Goal: Transaction & Acquisition: Purchase product/service

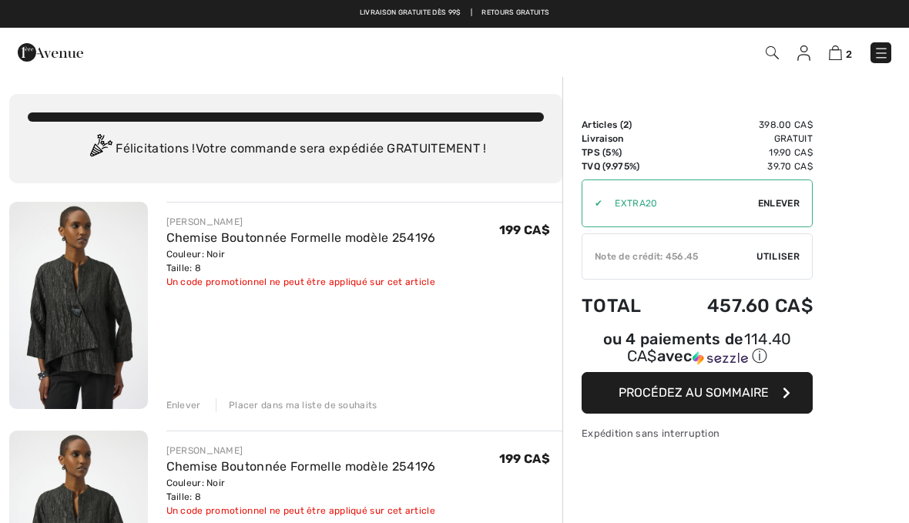
click at [789, 207] on span "Enlever" at bounding box center [779, 203] width 42 height 14
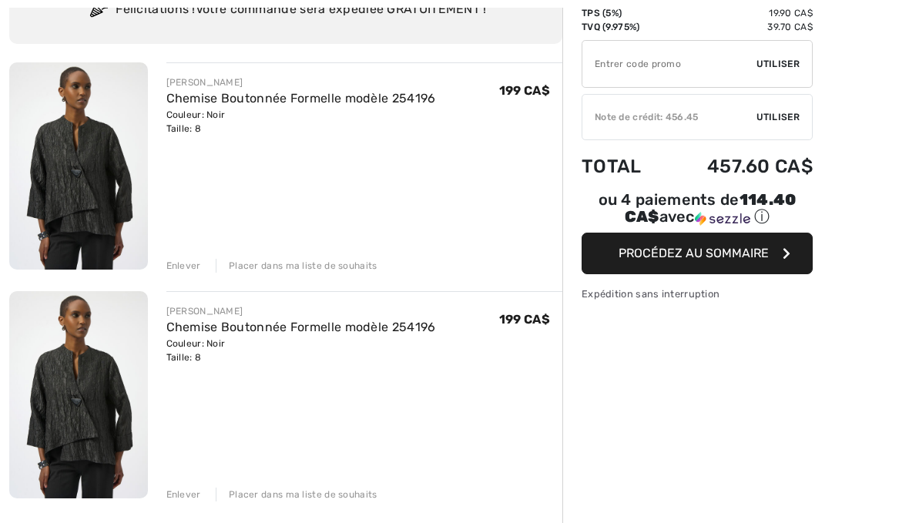
scroll to position [144, 0]
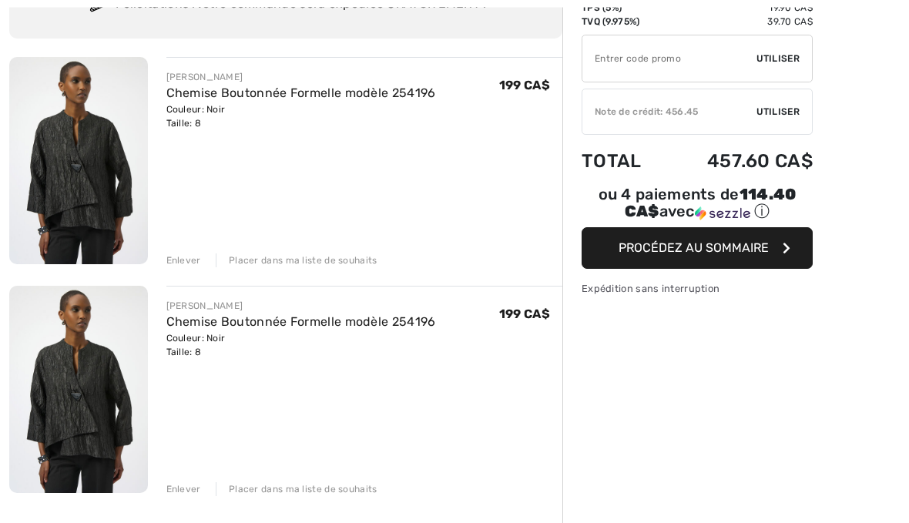
click at [186, 493] on div "Enlever" at bounding box center [183, 490] width 35 height 14
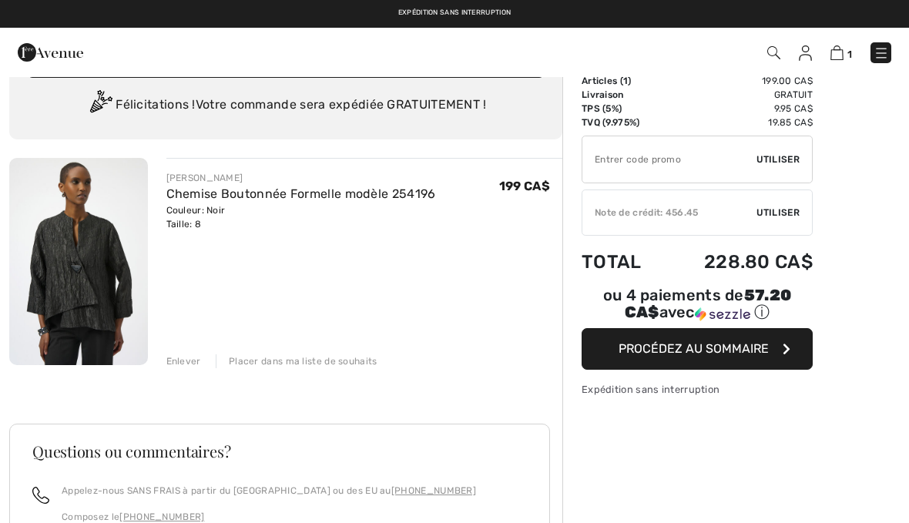
scroll to position [43, 0]
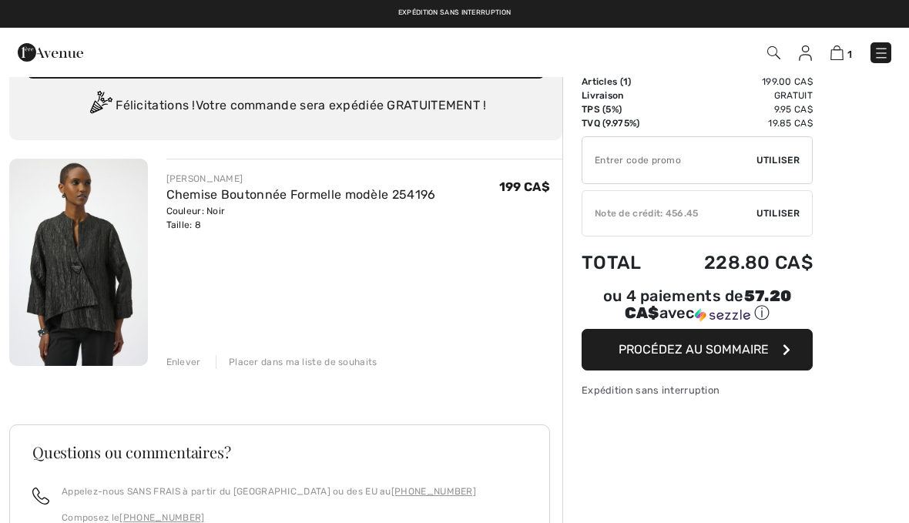
click at [786, 222] on div "✔ Note de crédit: 456.45 Utiliser Enlever" at bounding box center [696, 213] width 231 height 46
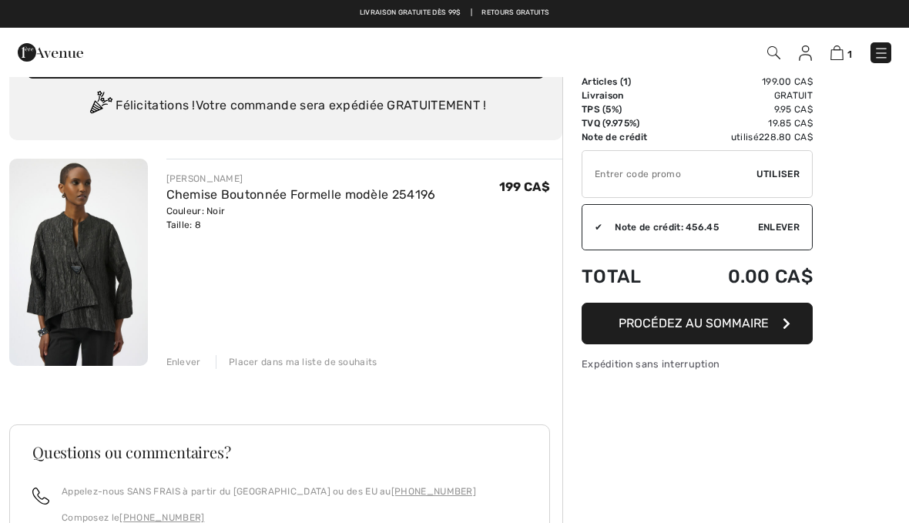
click at [742, 522] on div "Sommaire Description Articles ( 1 ) 199.00 CA$ Code promo 0.00 CA$ Livraison Gr…" at bounding box center [735, 411] width 347 height 759
click at [753, 326] on span "Procédez au sommaire" at bounding box center [693, 323] width 150 height 15
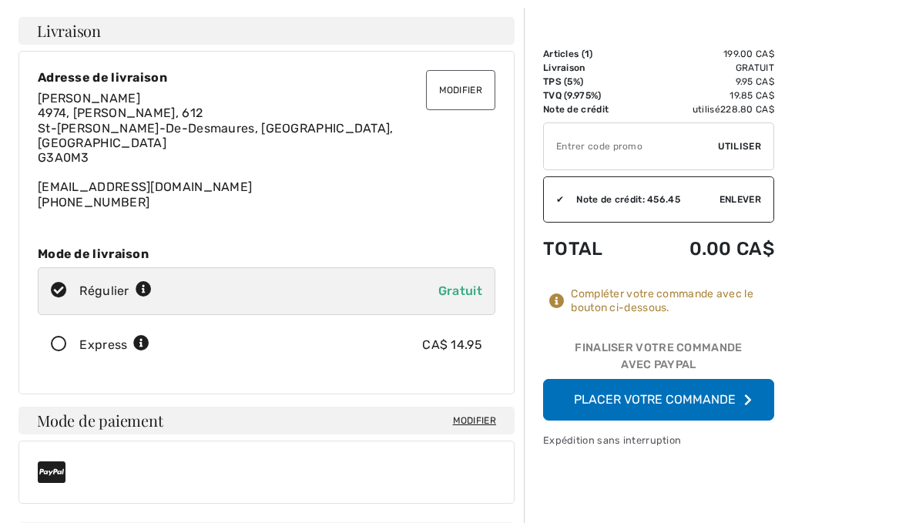
scroll to position [92, 0]
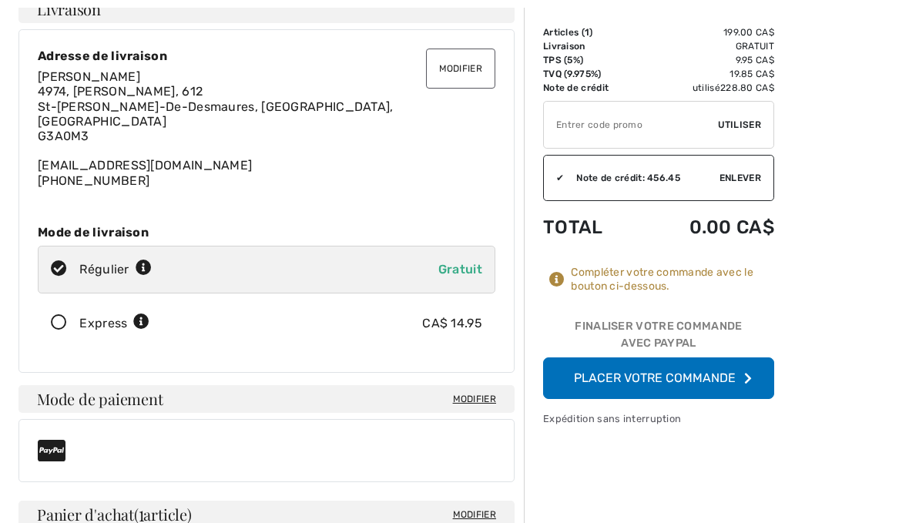
click at [732, 378] on button "Placer votre commande" at bounding box center [658, 378] width 231 height 42
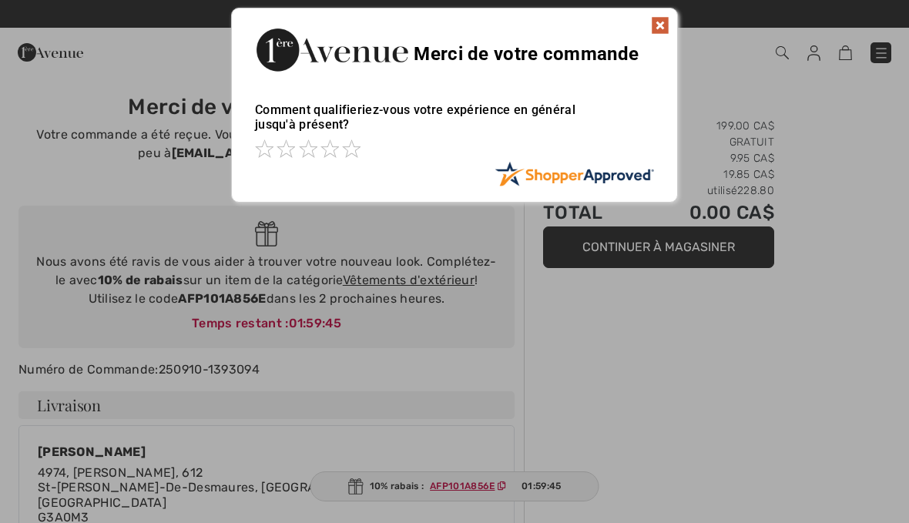
click at [668, 25] on img at bounding box center [660, 25] width 18 height 18
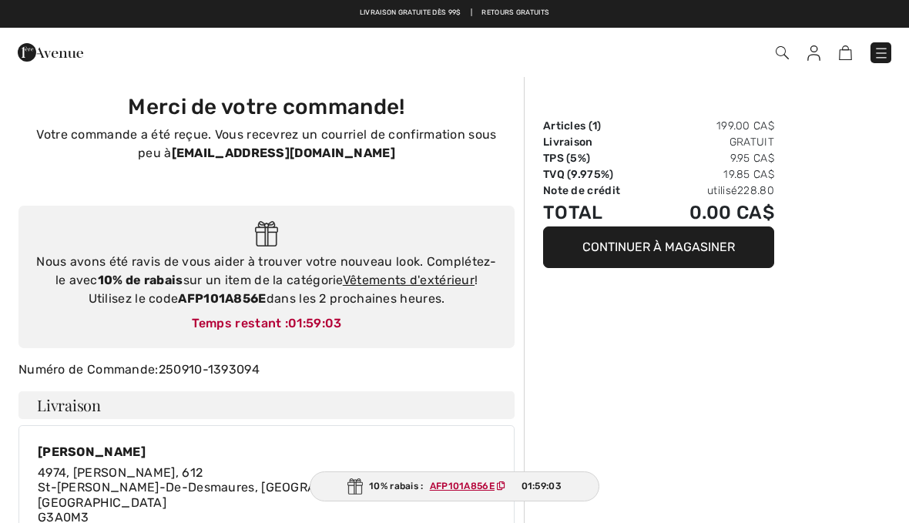
click at [785, 49] on img at bounding box center [781, 52] width 13 height 13
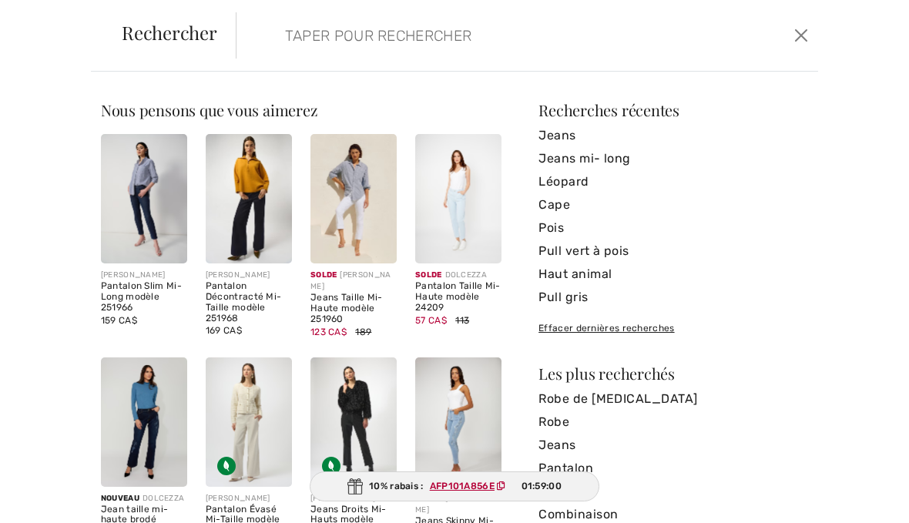
click at [514, 52] on input "search" at bounding box center [466, 35] width 387 height 46
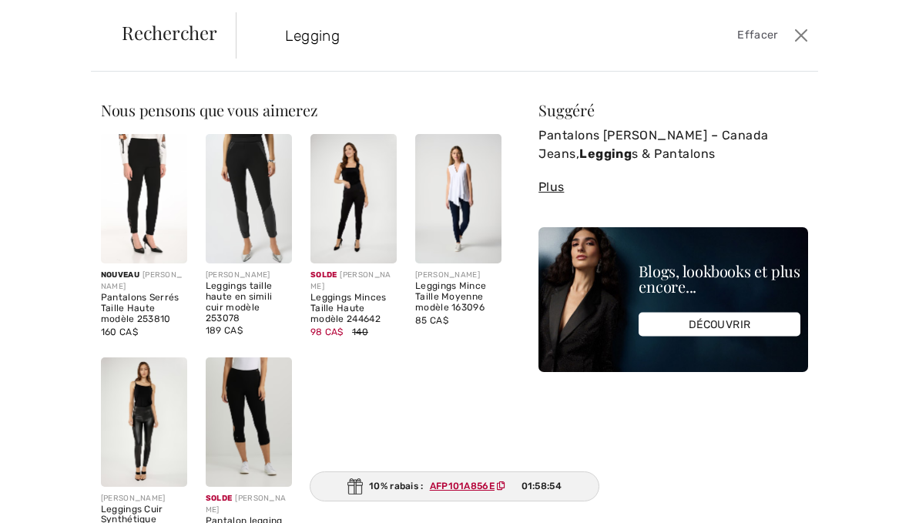
type input "Legging"
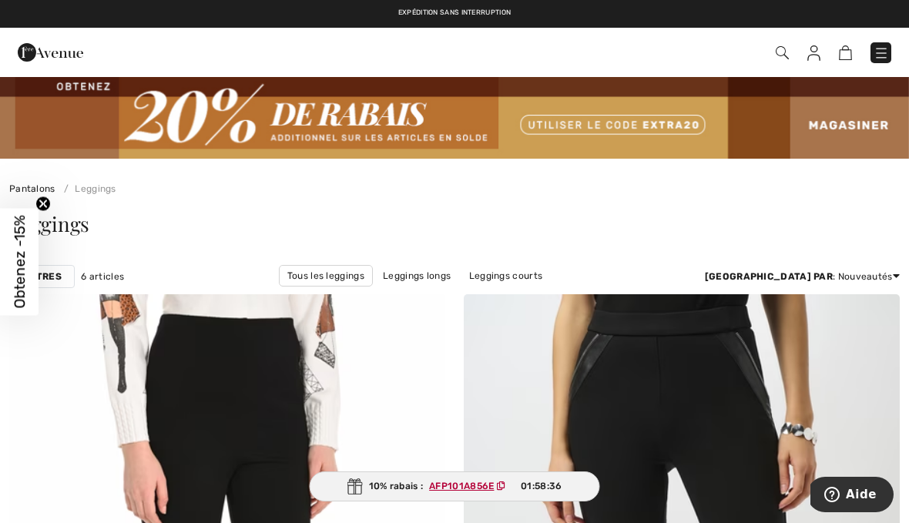
click at [886, 53] on img at bounding box center [880, 52] width 15 height 15
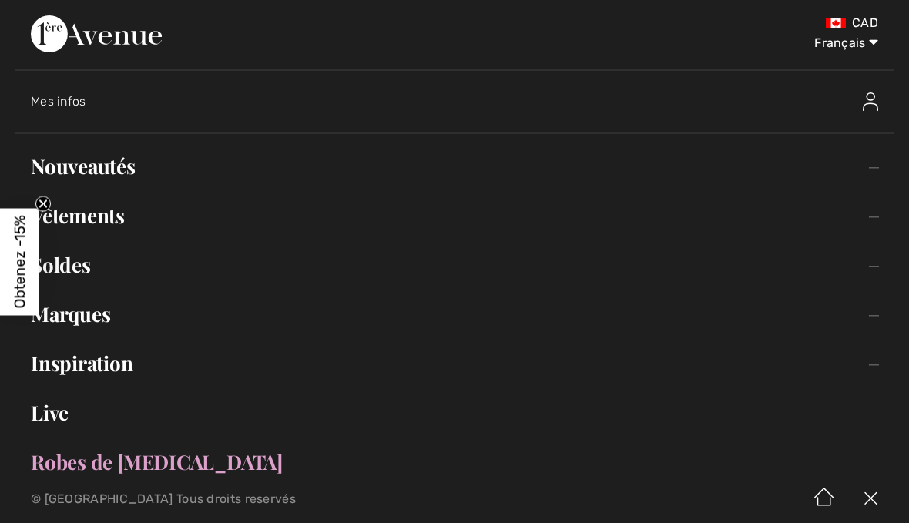
click at [122, 220] on link "Vêtements Toggle submenu" at bounding box center [454, 216] width 878 height 34
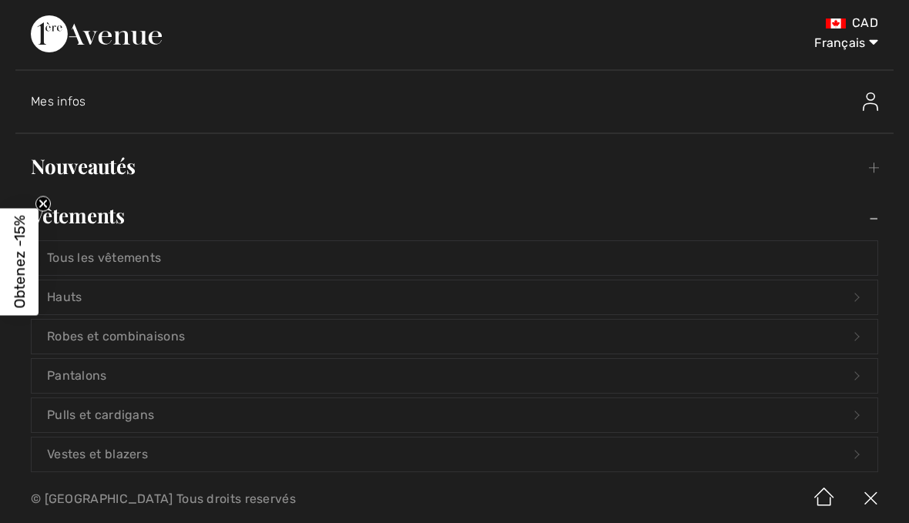
click at [104, 383] on link "Pantalons Open submenu" at bounding box center [455, 376] width 846 height 34
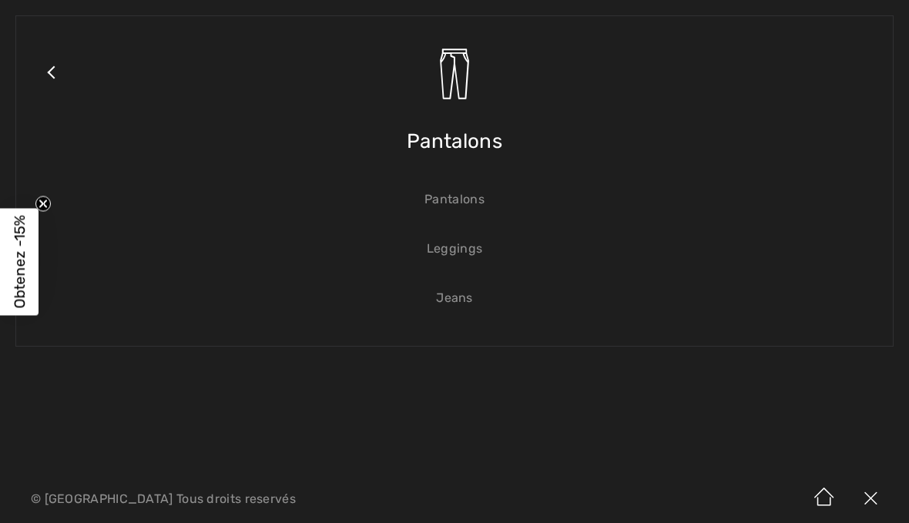
click at [461, 213] on link "Pantalons" at bounding box center [455, 200] width 846 height 34
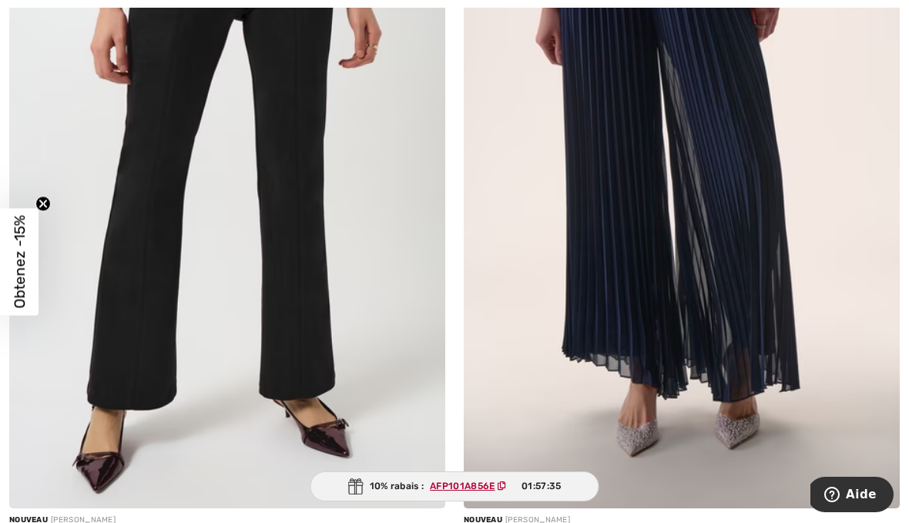
scroll to position [6453, 0]
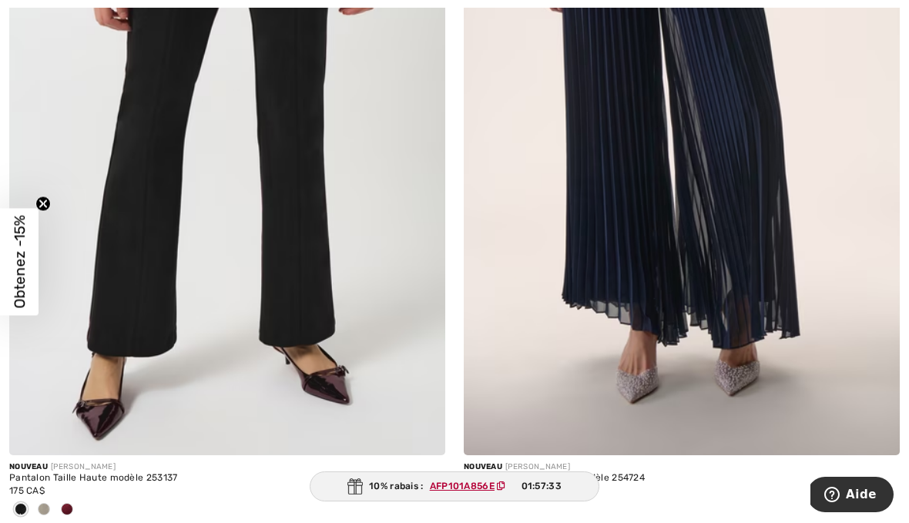
click at [74, 507] on div at bounding box center [66, 509] width 23 height 25
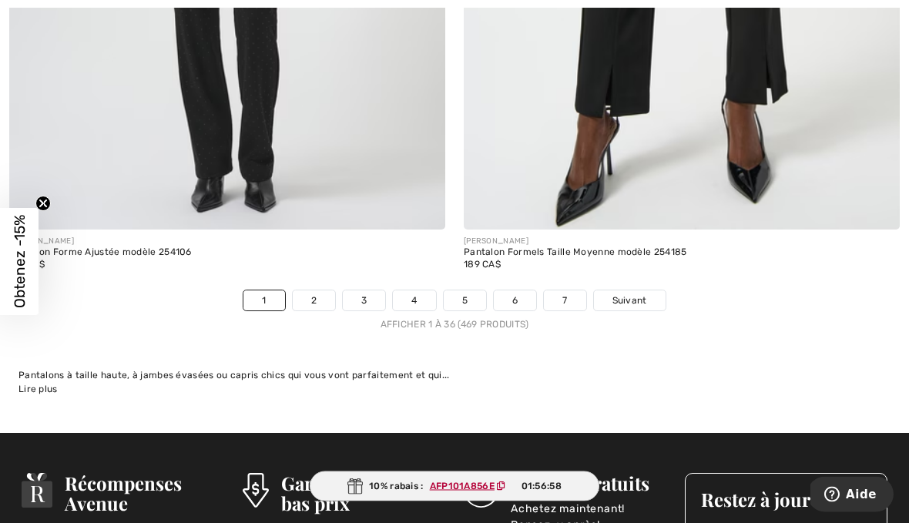
scroll to position [13432, 0]
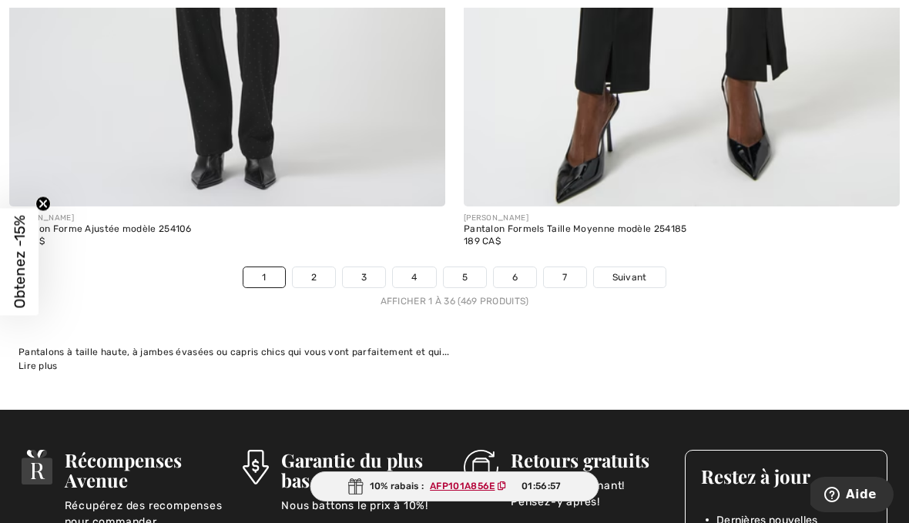
click at [320, 273] on link "2" at bounding box center [314, 277] width 42 height 20
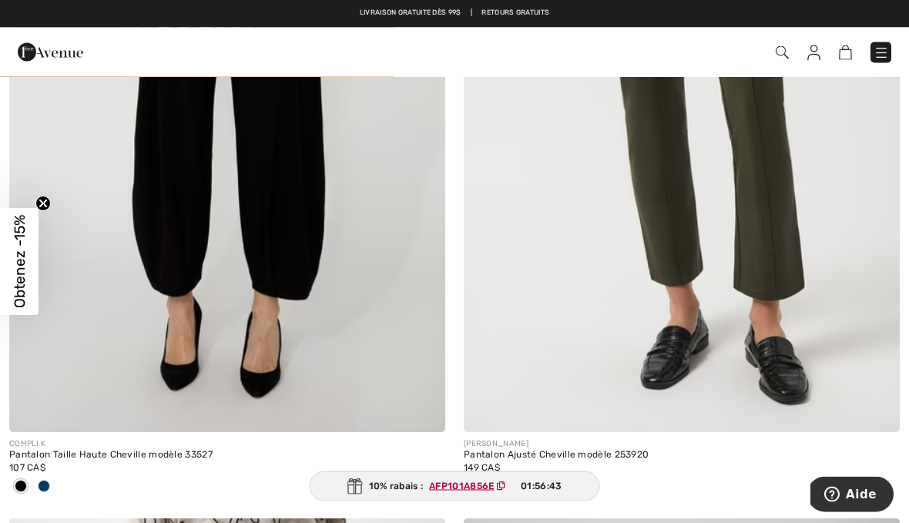
scroll to position [1945, 0]
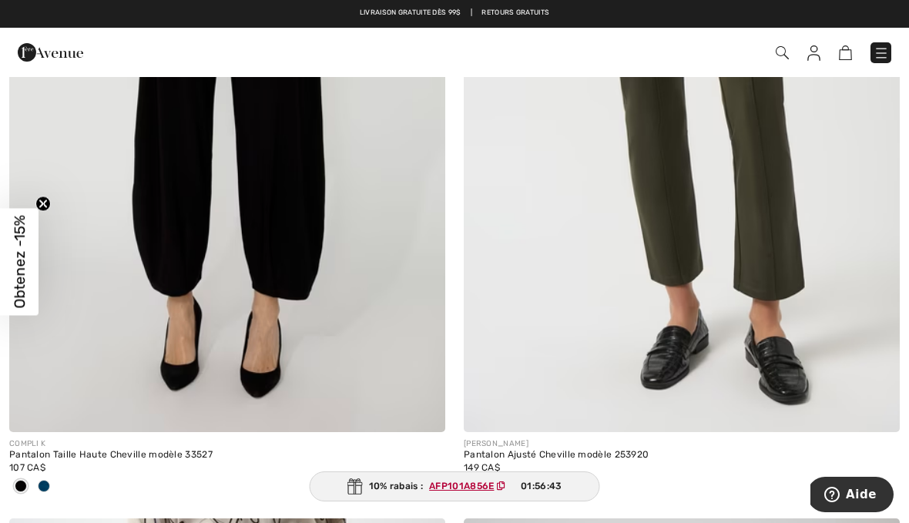
click at [503, 481] on span at bounding box center [498, 486] width 12 height 12
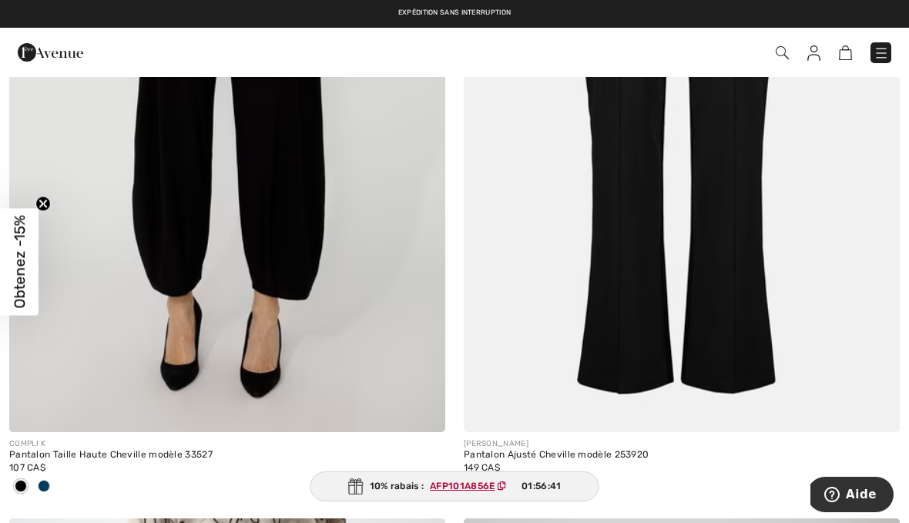
click at [477, 488] on span at bounding box center [475, 486] width 12 height 12
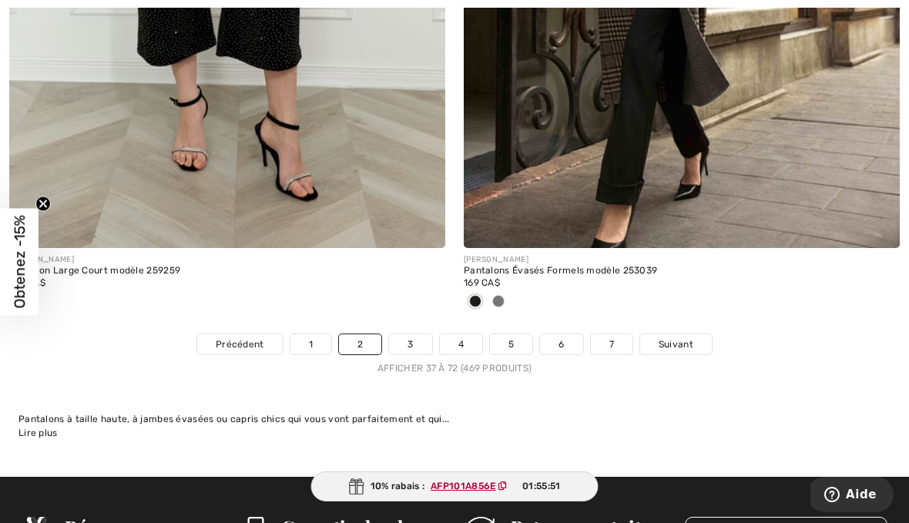
scroll to position [13388, 0]
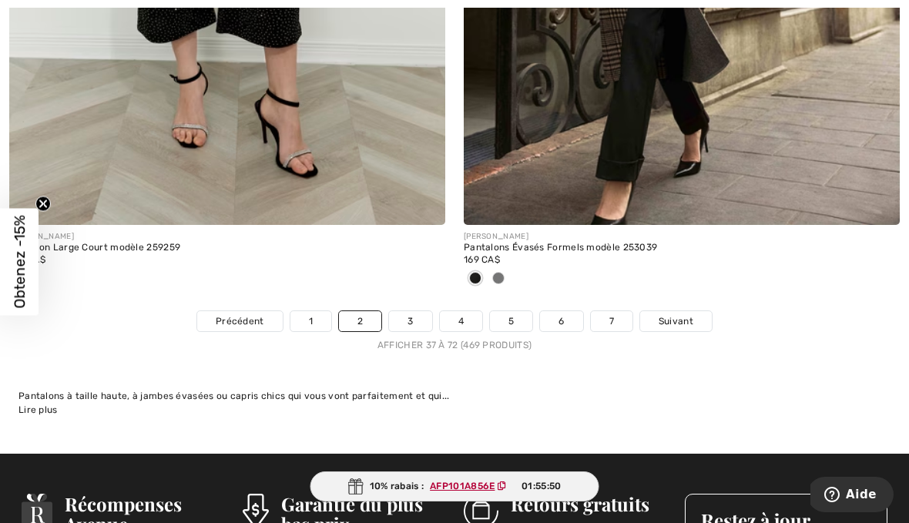
click at [410, 315] on link "3" at bounding box center [410, 321] width 42 height 20
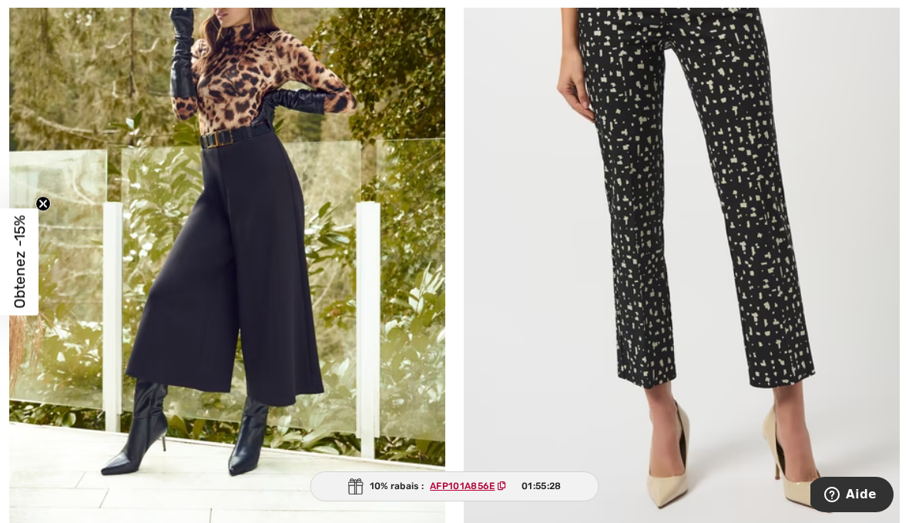
scroll to position [3376, 0]
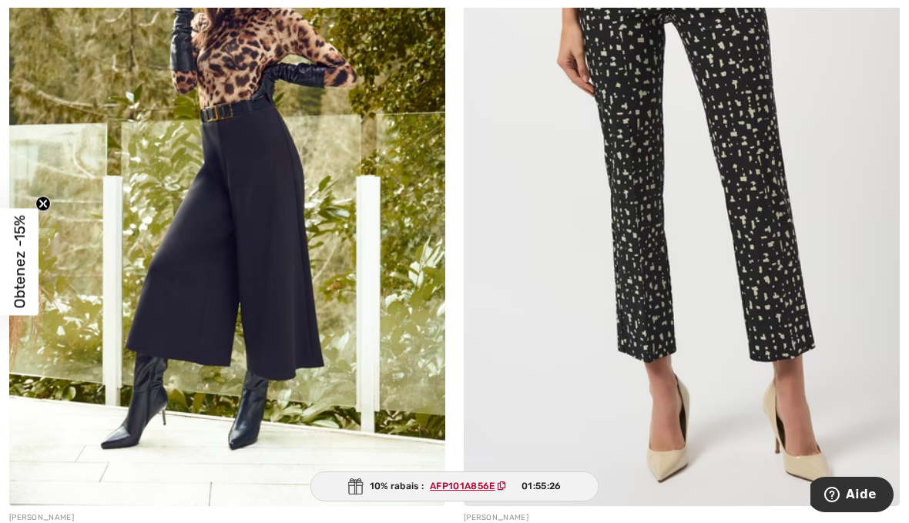
click at [781, 277] on img at bounding box center [682, 179] width 436 height 654
click at [779, 203] on img at bounding box center [682, 179] width 436 height 654
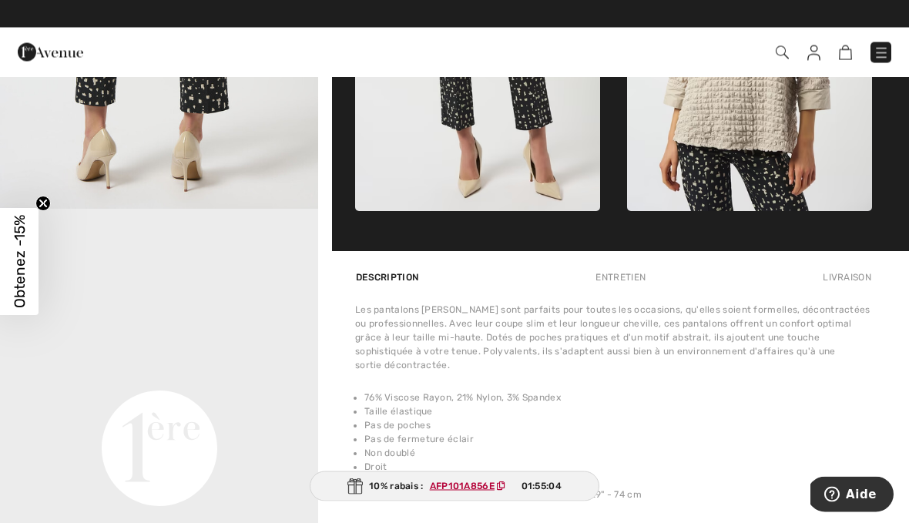
scroll to position [820, 0]
click at [835, 446] on li "Non doublé" at bounding box center [617, 453] width 507 height 14
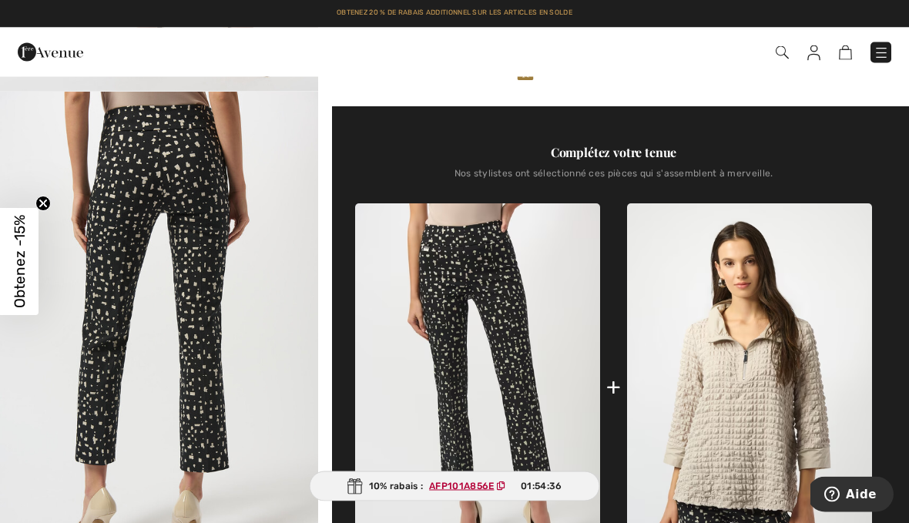
scroll to position [461, 0]
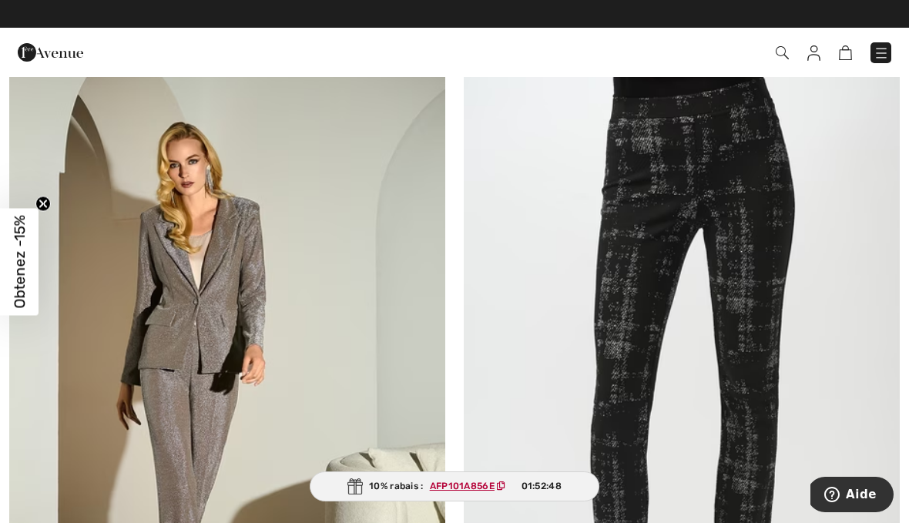
scroll to position [7645, 0]
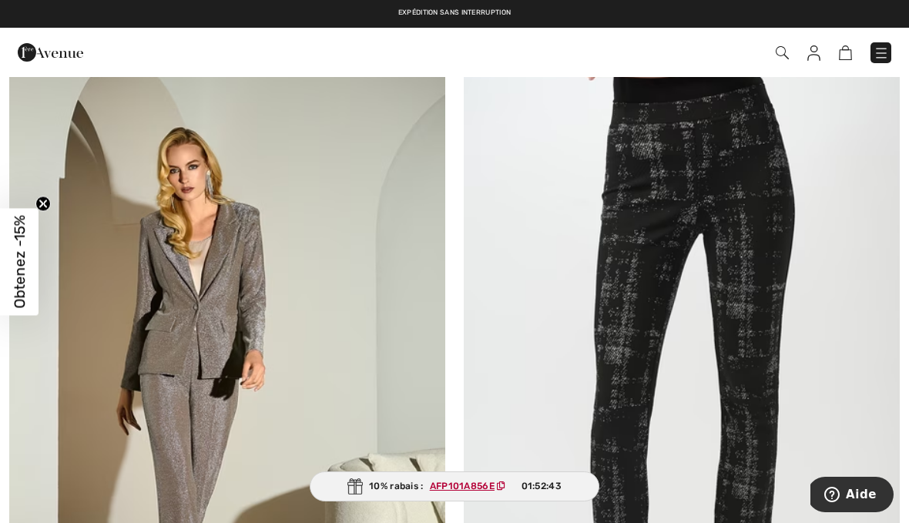
click at [746, 202] on img at bounding box center [682, 389] width 436 height 654
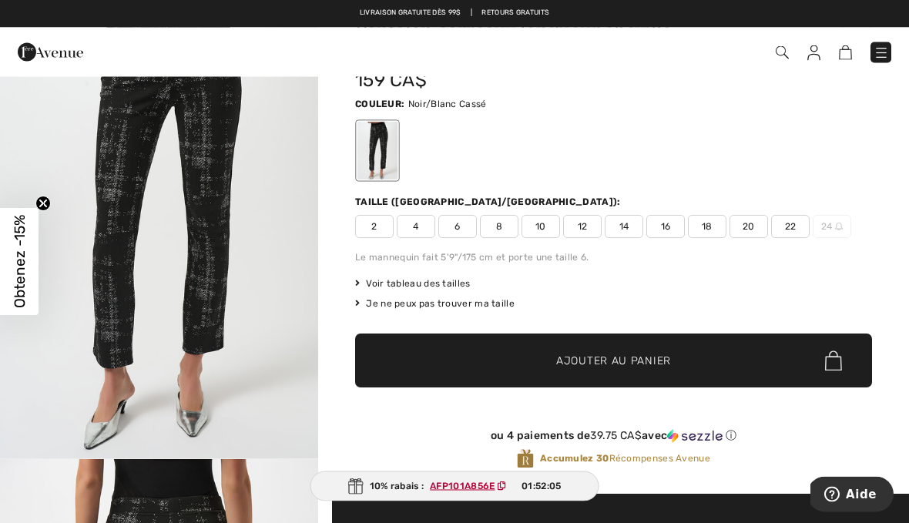
scroll to position [94, 0]
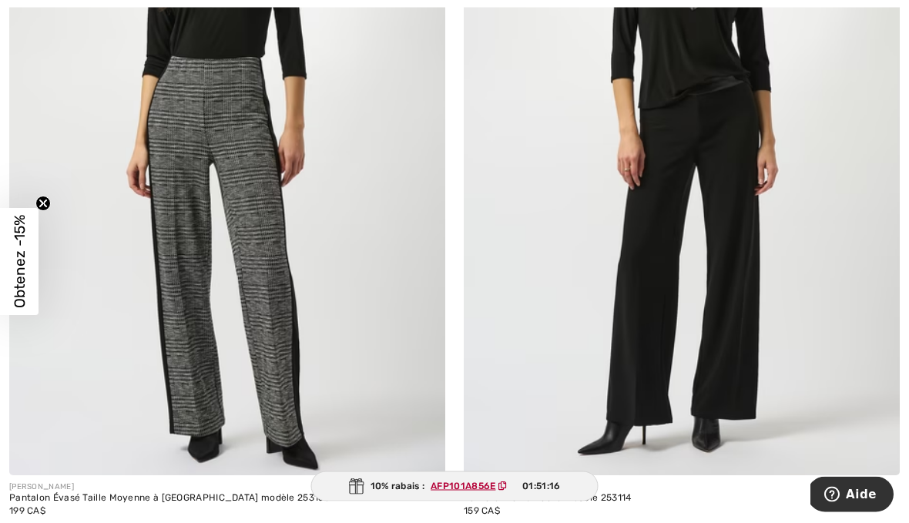
scroll to position [8627, 0]
click at [816, 426] on img at bounding box center [682, 148] width 436 height 654
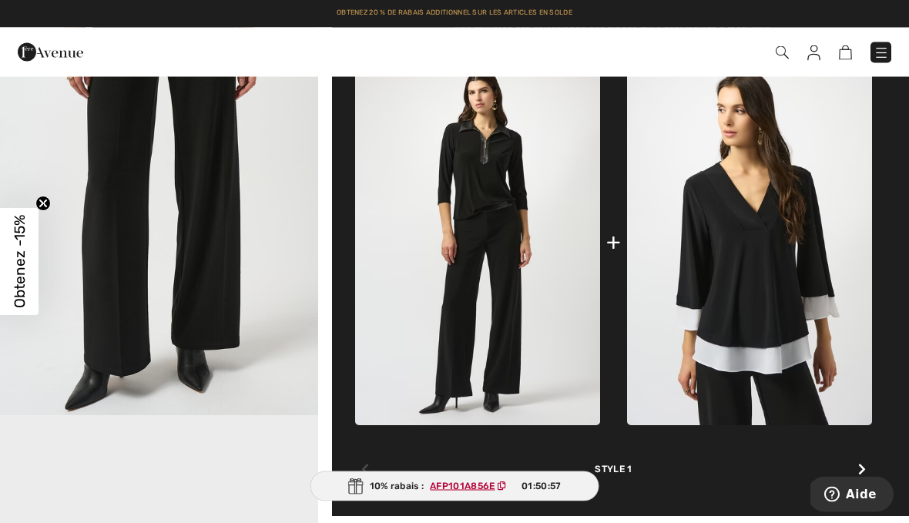
scroll to position [614, 0]
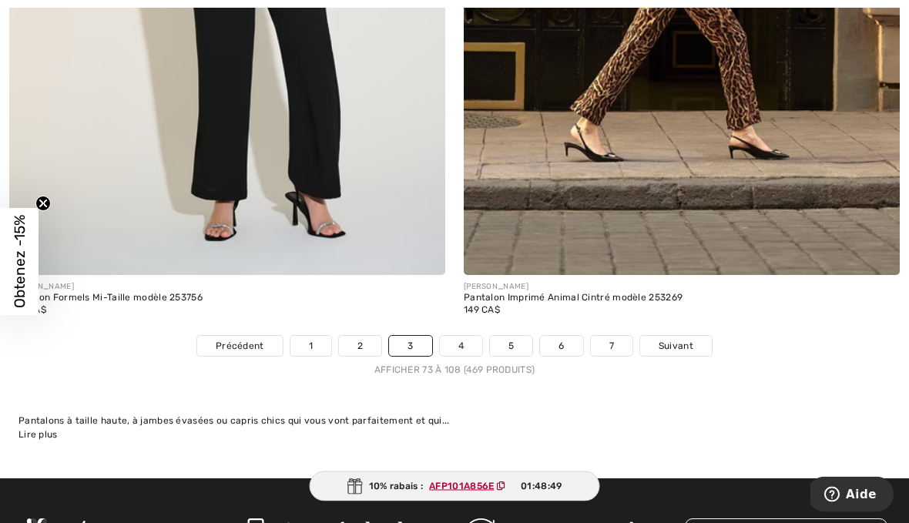
scroll to position [13320, 0]
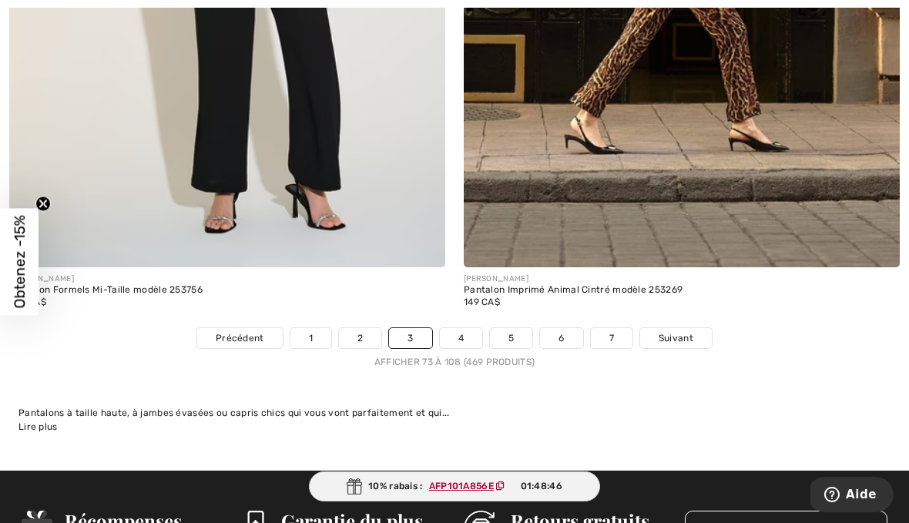
click at [464, 333] on link "4" at bounding box center [461, 338] width 42 height 20
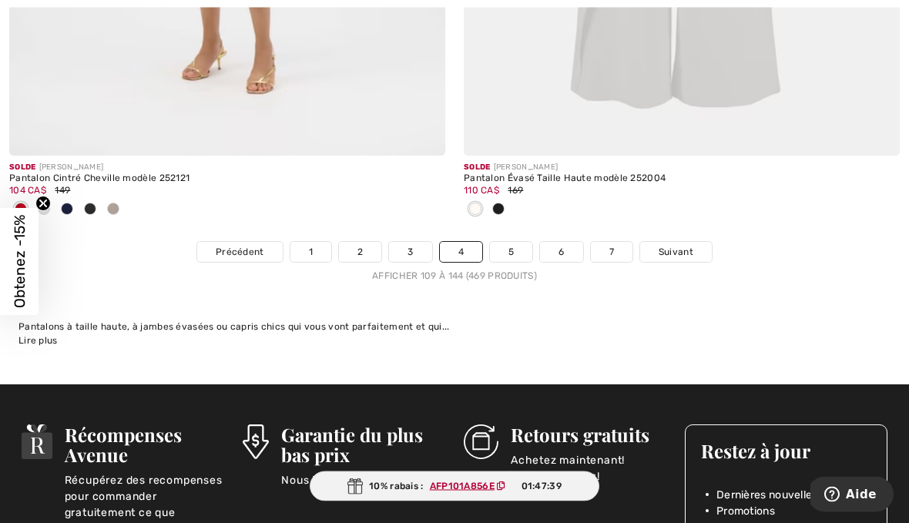
scroll to position [13407, 0]
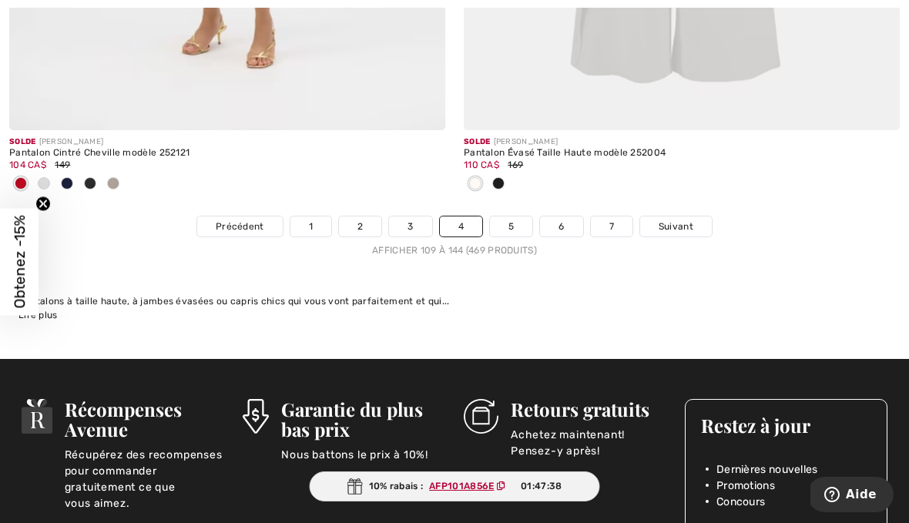
click at [515, 220] on link "5" at bounding box center [511, 226] width 42 height 20
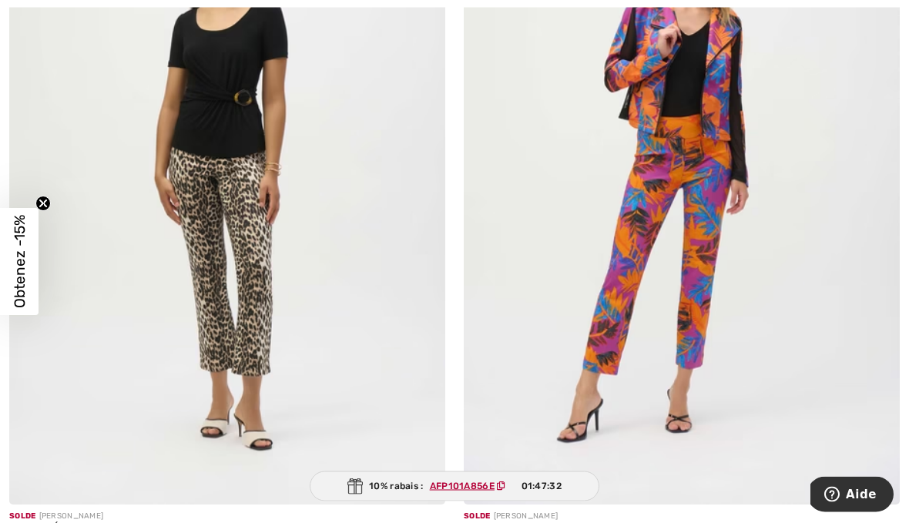
scroll to position [444, 0]
click at [264, 258] on img at bounding box center [227, 178] width 436 height 654
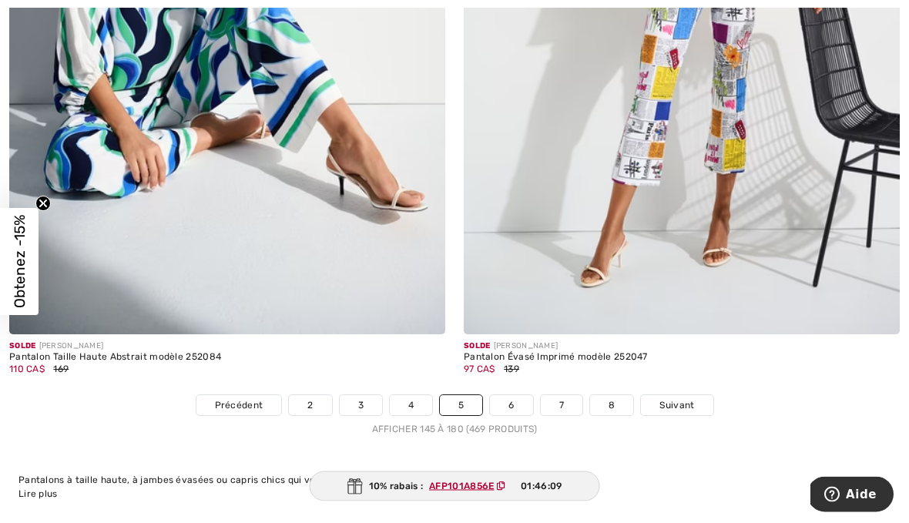
scroll to position [13304, 0]
click at [518, 399] on link "6" at bounding box center [511, 405] width 42 height 20
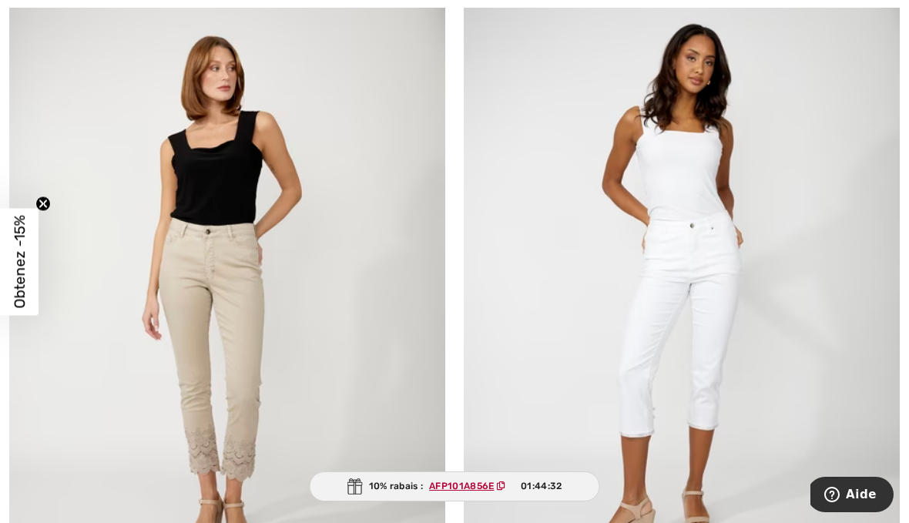
scroll to position [2524, 0]
